Goal: Transaction & Acquisition: Obtain resource

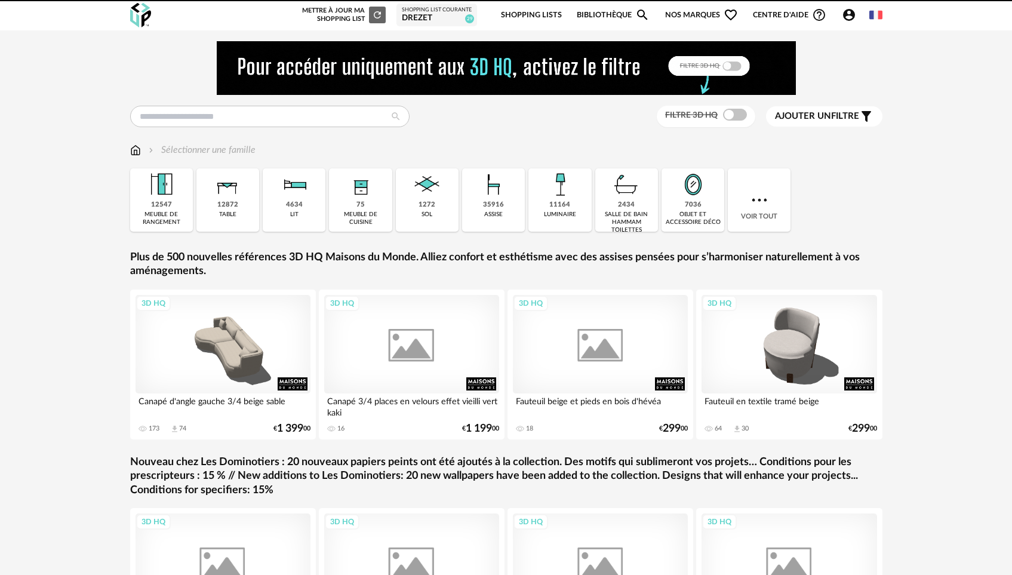
click at [269, 77] on img at bounding box center [506, 68] width 579 height 54
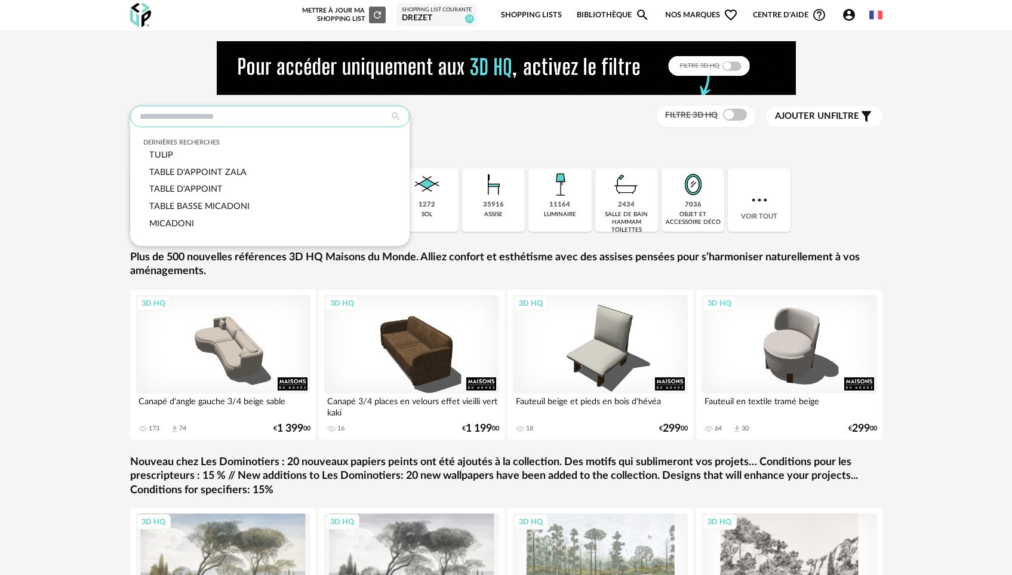
click at [262, 109] on input "text" at bounding box center [269, 116] width 279 height 21
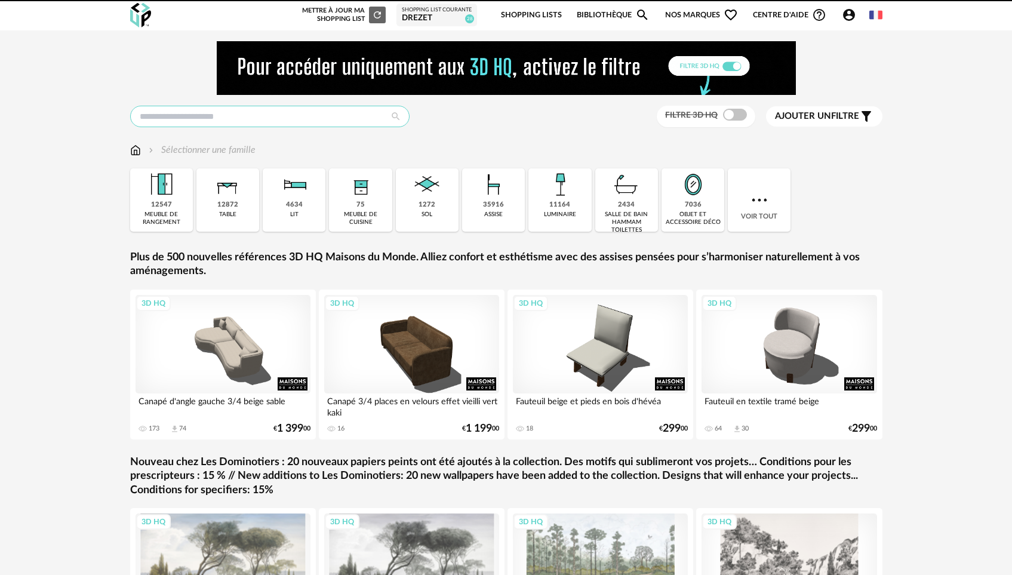
click at [262, 109] on input "text" at bounding box center [269, 116] width 279 height 21
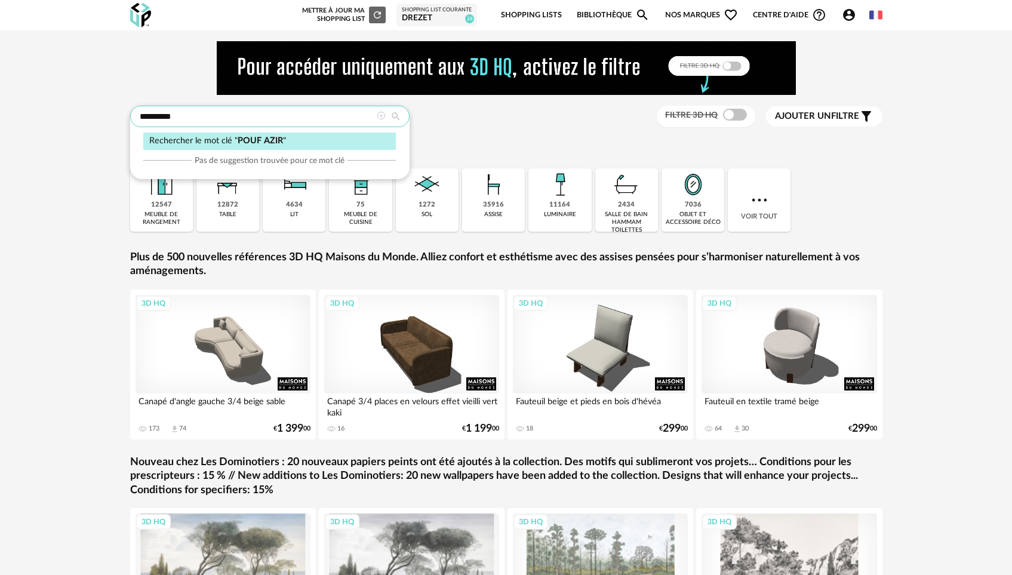
type input "*********"
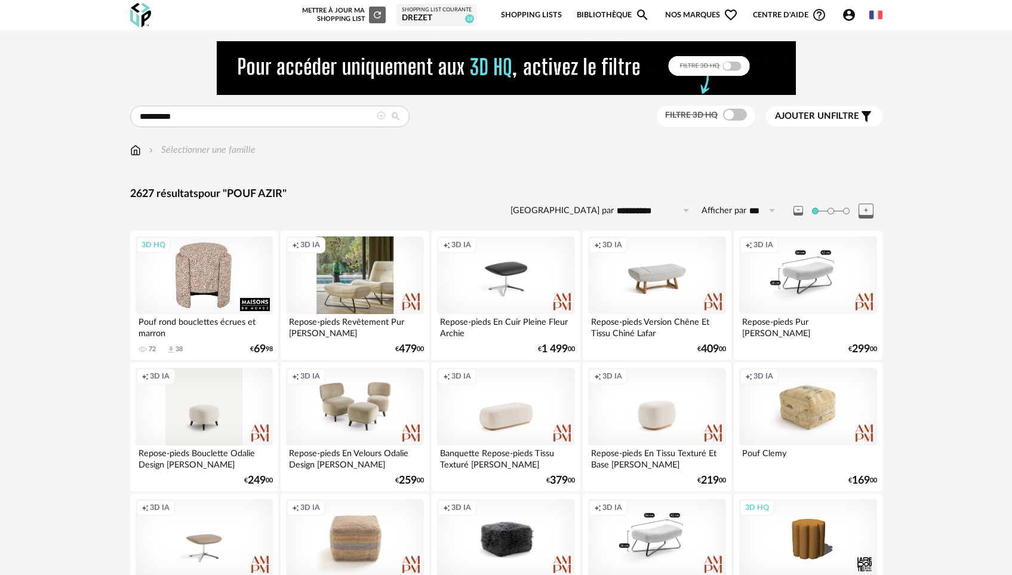
click at [236, 261] on div "3D HQ" at bounding box center [204, 275] width 137 height 78
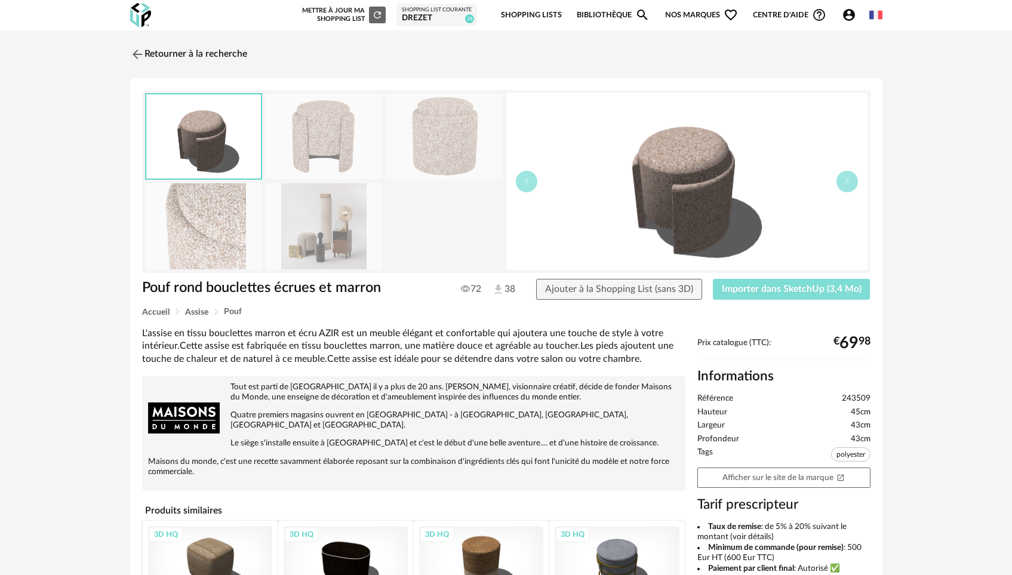
click at [781, 291] on span "Importer dans SketchUp (3,4 Mo)" at bounding box center [792, 289] width 140 height 10
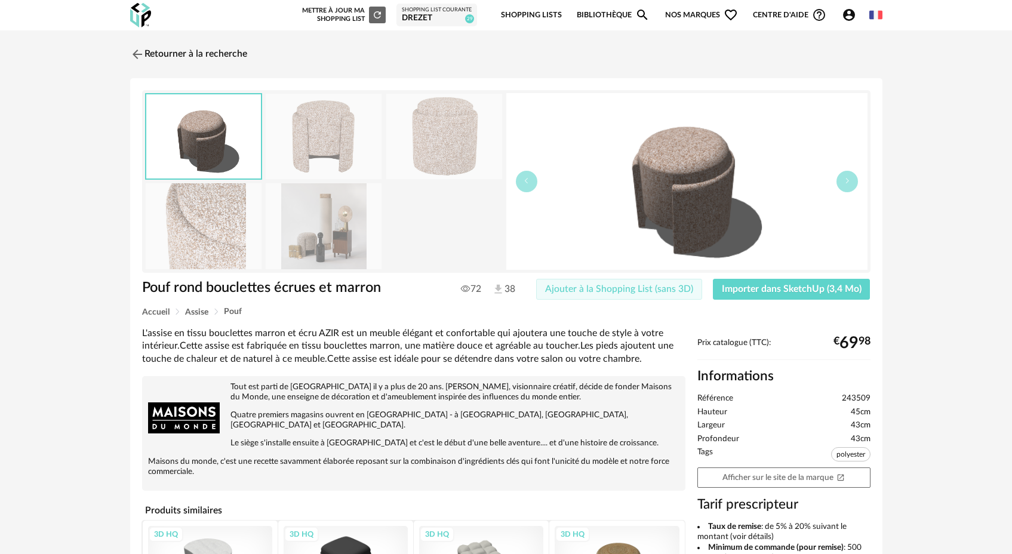
click at [616, 285] on span "Ajouter à la Shopping List (sans 3D)" at bounding box center [619, 289] width 148 height 10
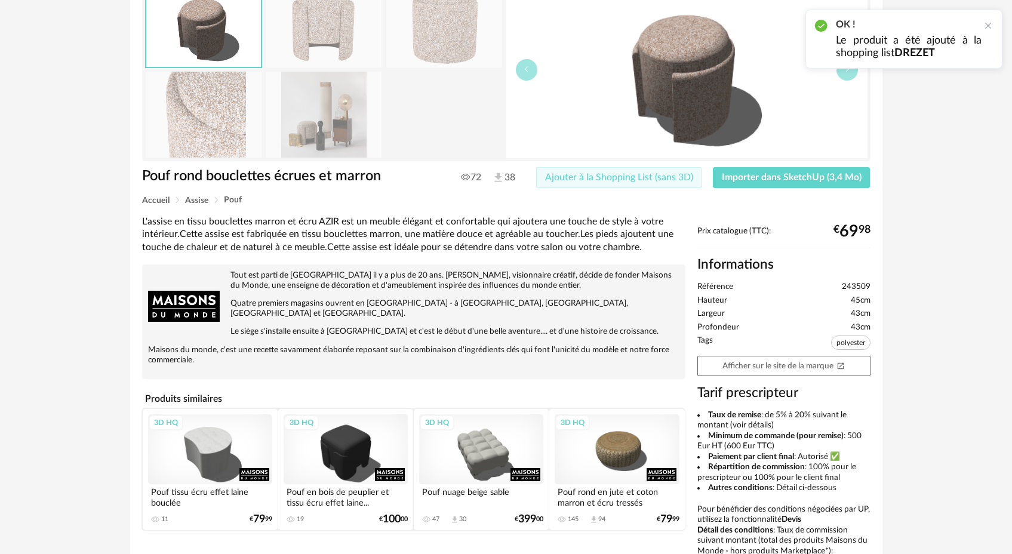
scroll to position [290, 0]
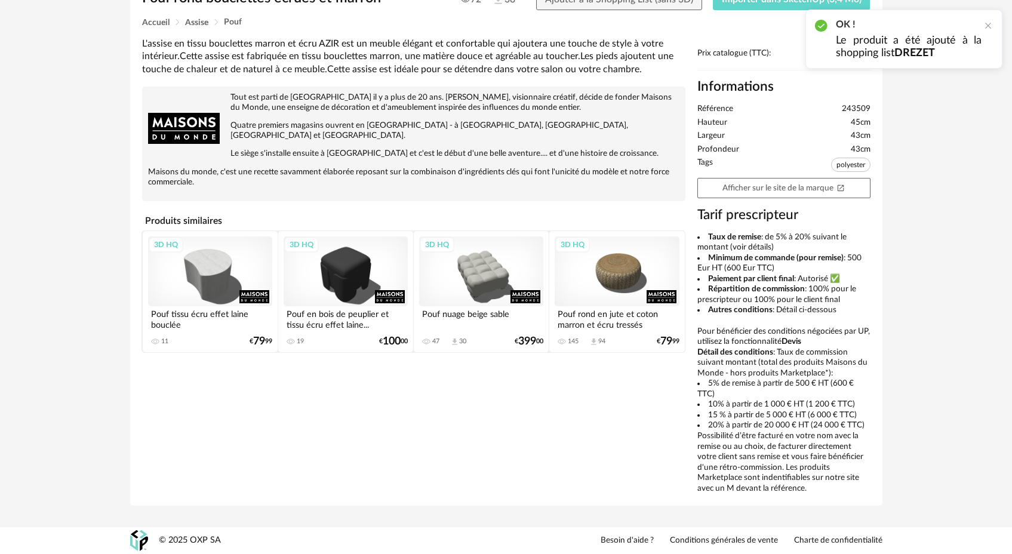
click at [474, 272] on div "3D HQ" at bounding box center [481, 271] width 124 height 70
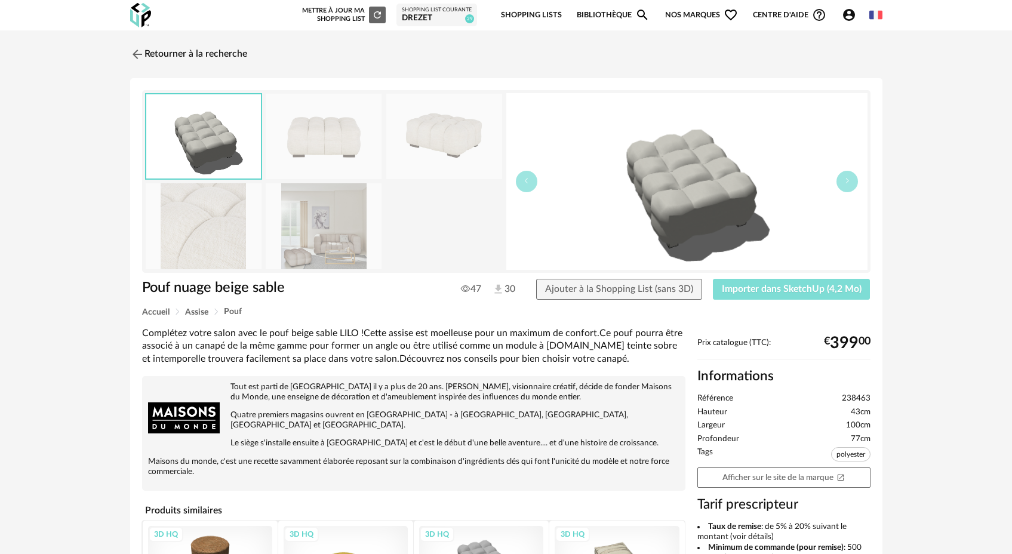
click at [769, 291] on span "Importer dans SketchUp (4,2 Mo)" at bounding box center [792, 289] width 140 height 10
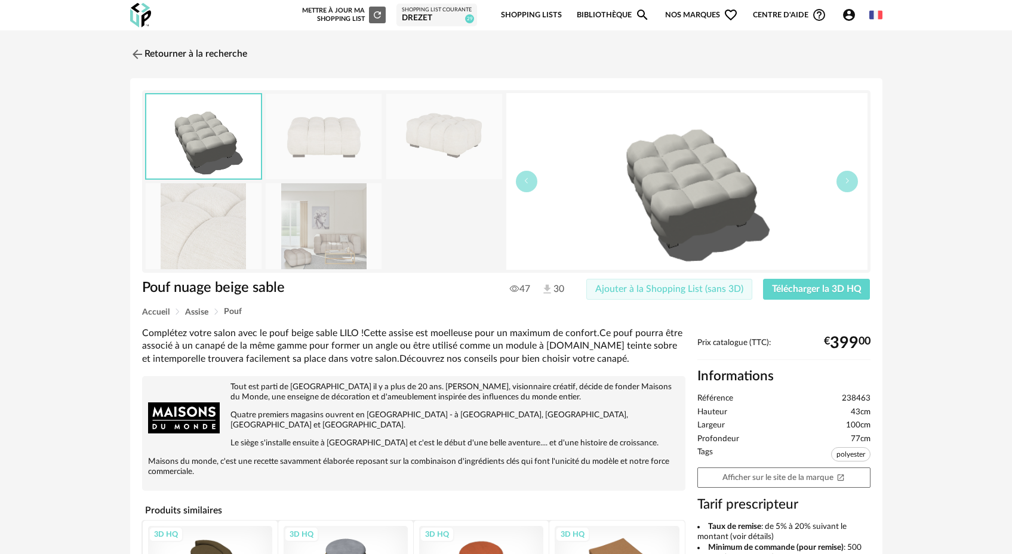
click at [665, 290] on span "Ajouter à la Shopping List (sans 3D)" at bounding box center [669, 289] width 148 height 10
click at [134, 52] on img at bounding box center [135, 53] width 17 height 17
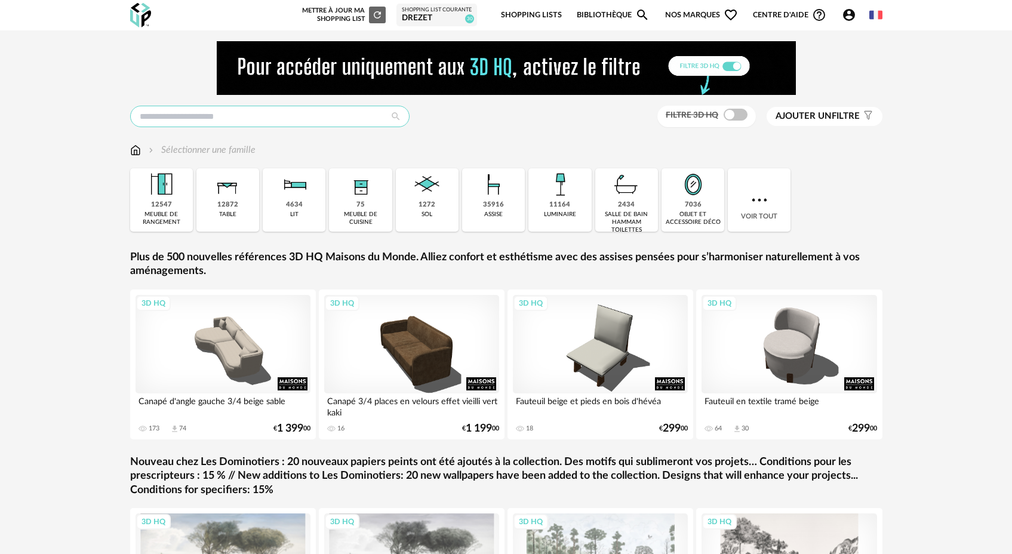
click at [263, 121] on input "text" at bounding box center [269, 116] width 279 height 21
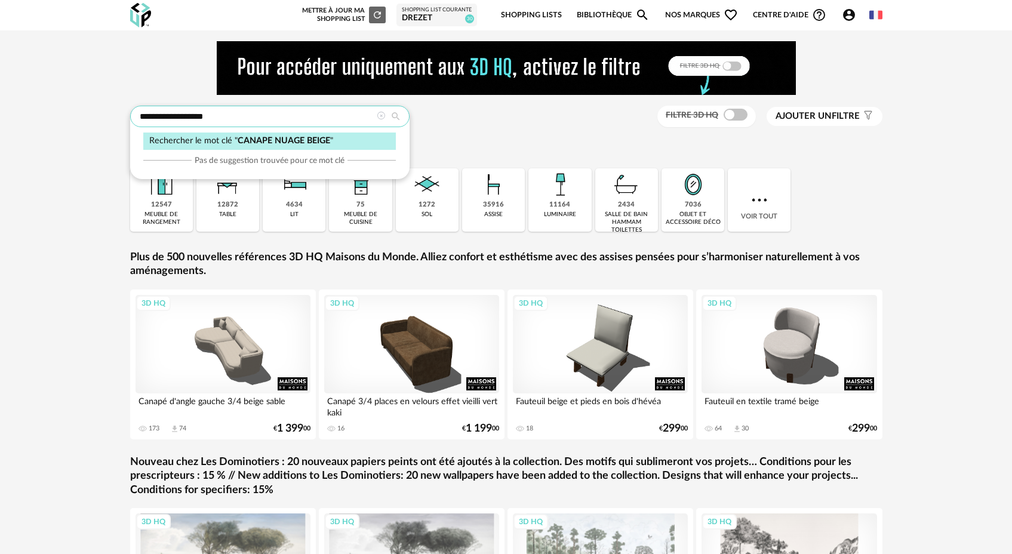
type input "**********"
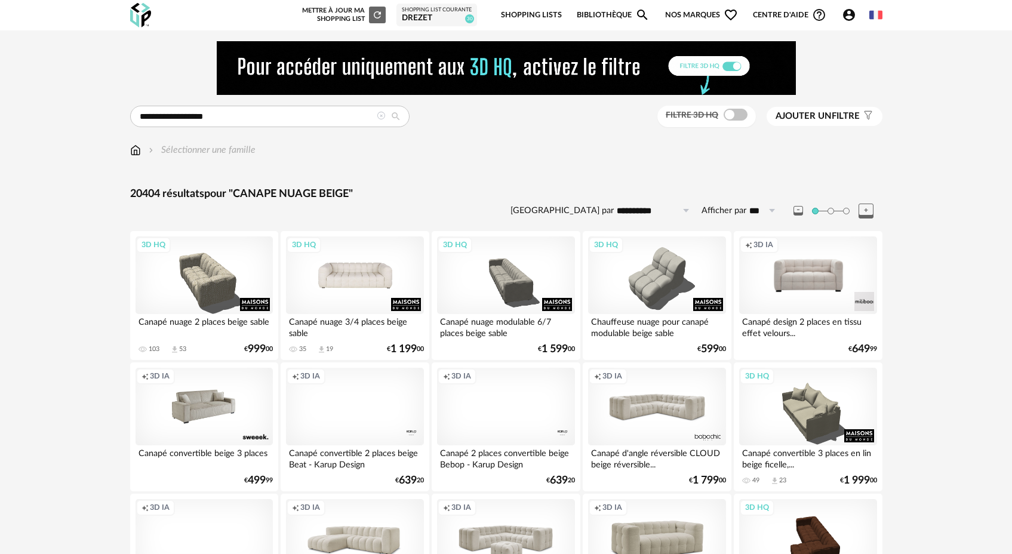
click at [371, 290] on div "3D HQ" at bounding box center [354, 275] width 137 height 78
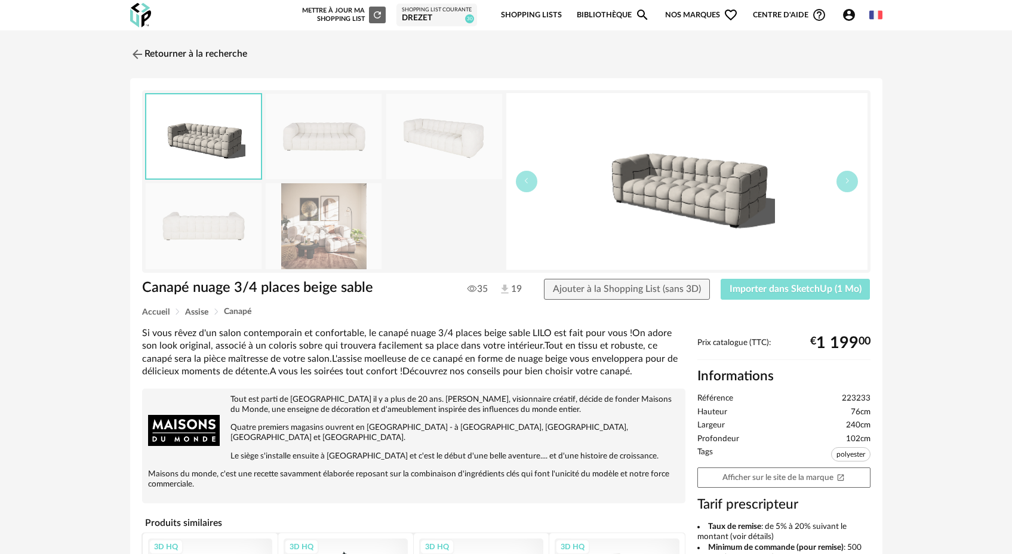
click at [762, 291] on span "Importer dans SketchUp (1 Mo)" at bounding box center [796, 289] width 132 height 10
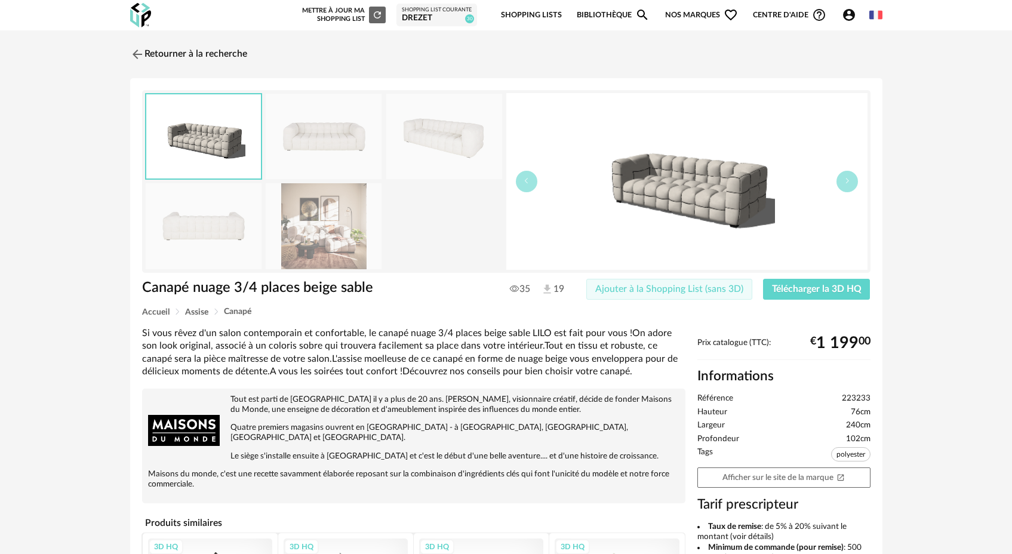
click at [715, 290] on span "Ajouter à la Shopping List (sans 3D)" at bounding box center [669, 289] width 148 height 10
click at [146, 56] on link "Retourner à la recherche" at bounding box center [185, 54] width 117 height 26
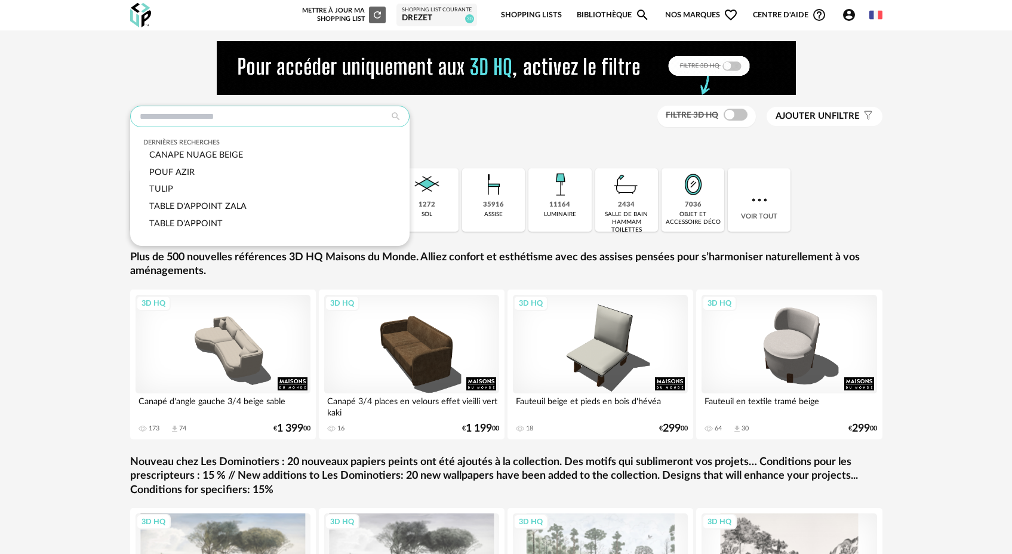
click at [193, 115] on input "text" at bounding box center [269, 116] width 279 height 21
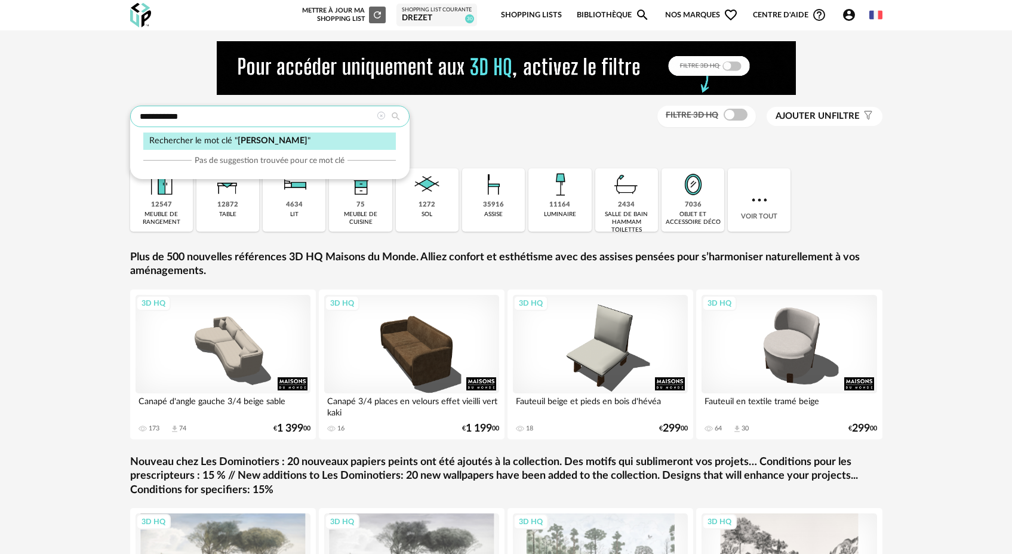
type input "**********"
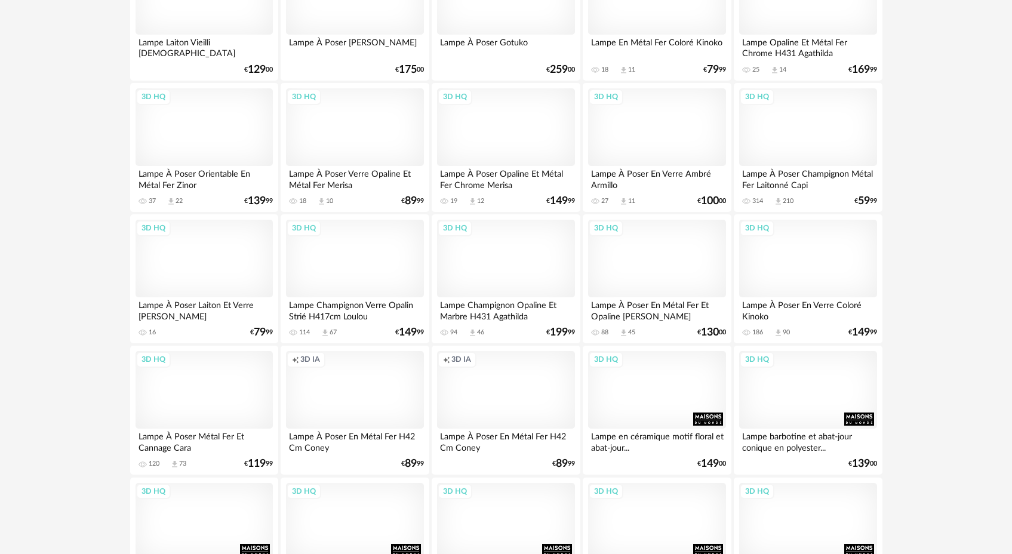
scroll to position [1297, 0]
